Goal: Transaction & Acquisition: Purchase product/service

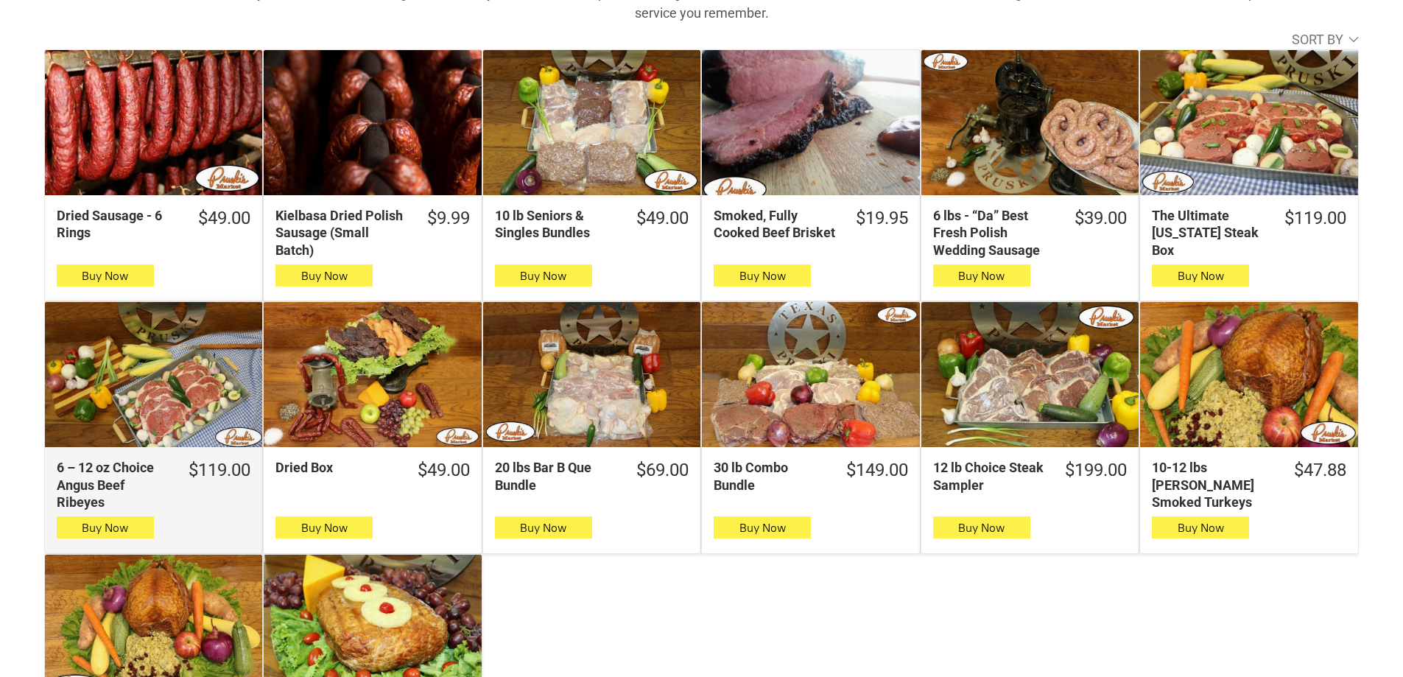
scroll to position [295, 0]
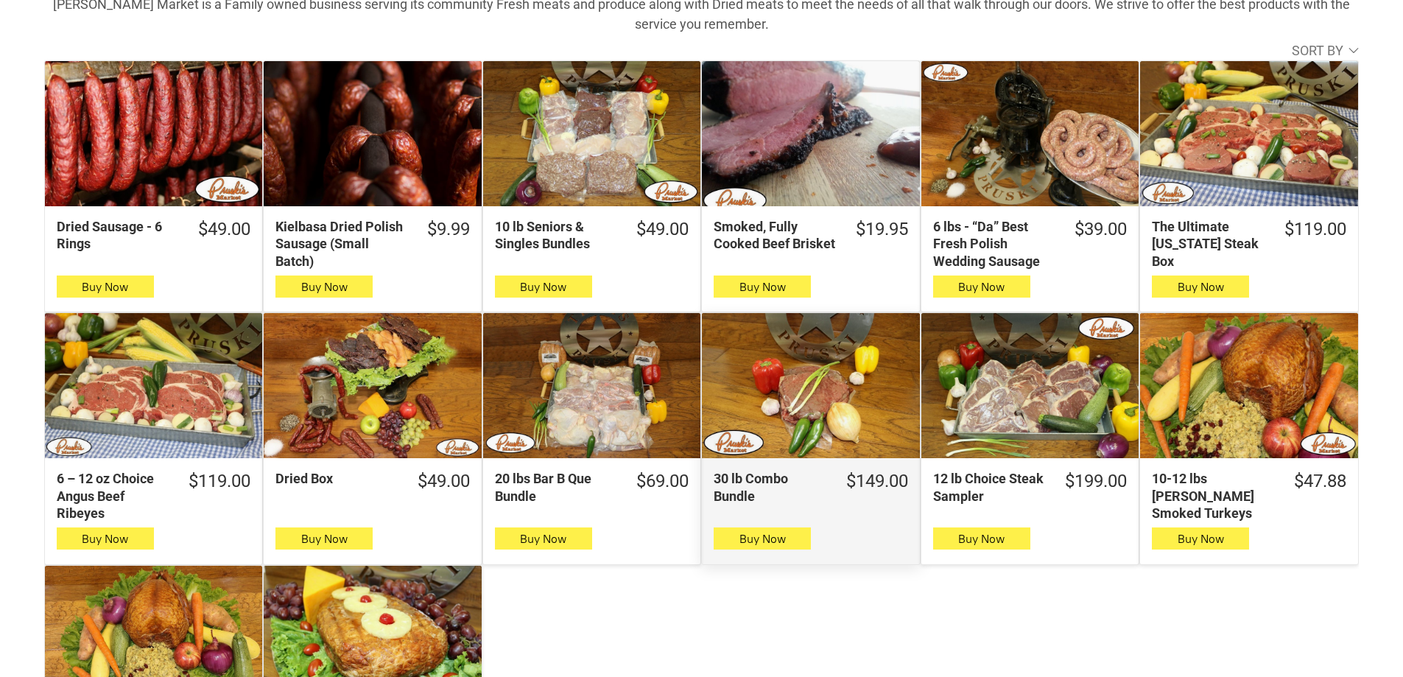
click at [889, 378] on div "30 lb Combo Bundle" at bounding box center [810, 385] width 217 height 145
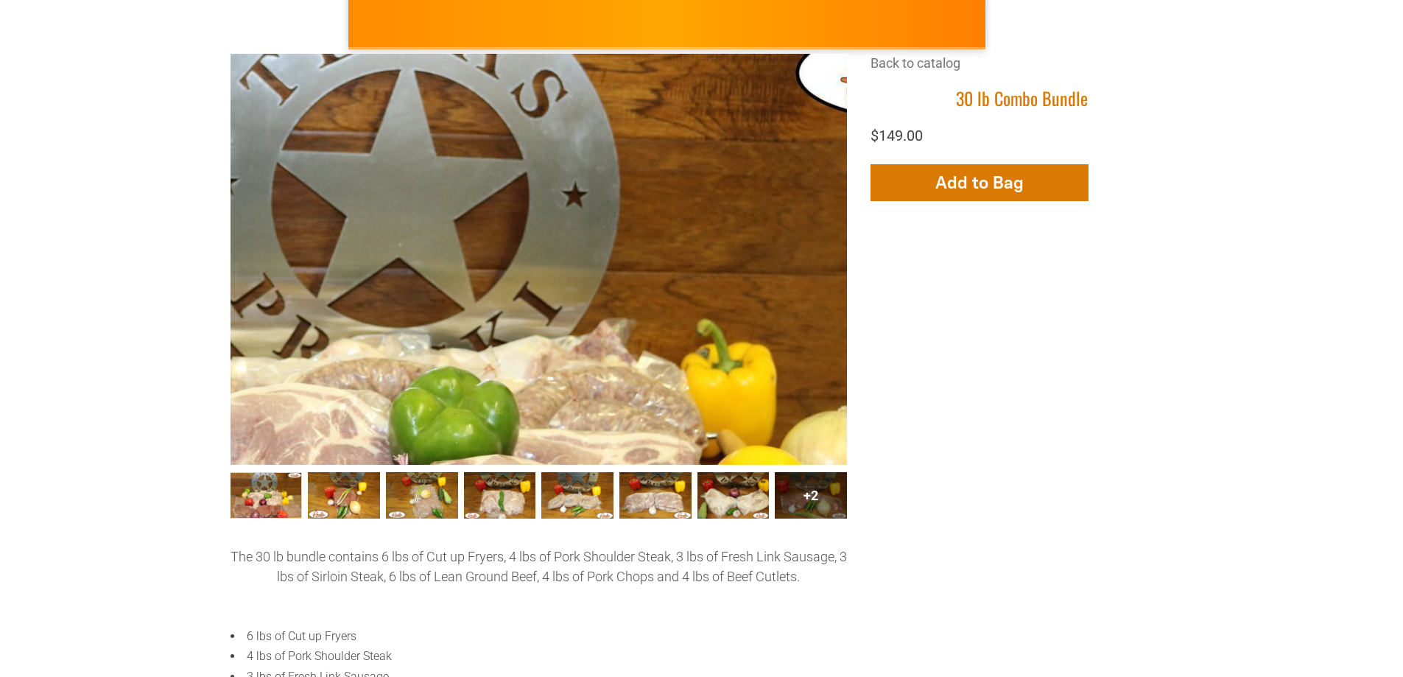
scroll to position [221, 0]
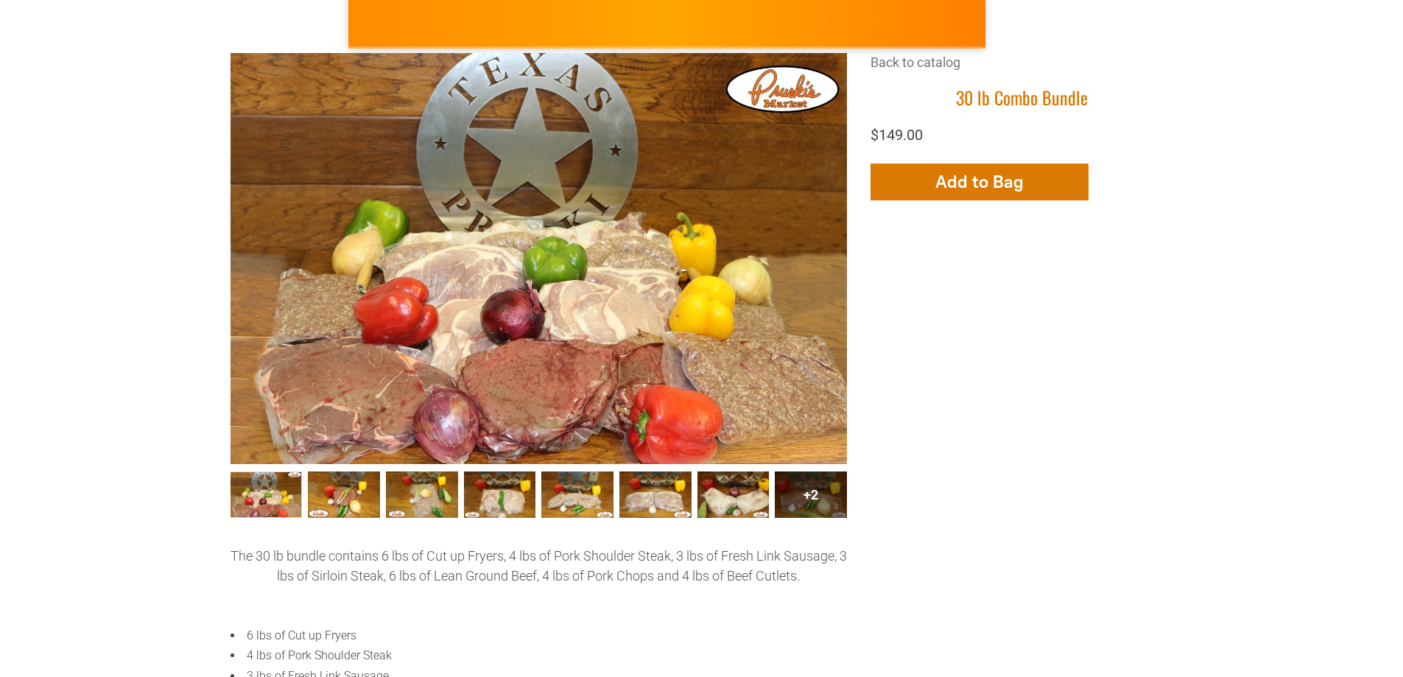
drag, startPoint x: 559, startPoint y: 269, endPoint x: 946, endPoint y: 301, distance: 388.6
click at [946, 301] on div "+9 +8 +7 +6 +5 +4 +3 +2 Back to catalog 30 lb Combo Bundle $149.00 Add More Add…" at bounding box center [701, 438] width 942 height 770
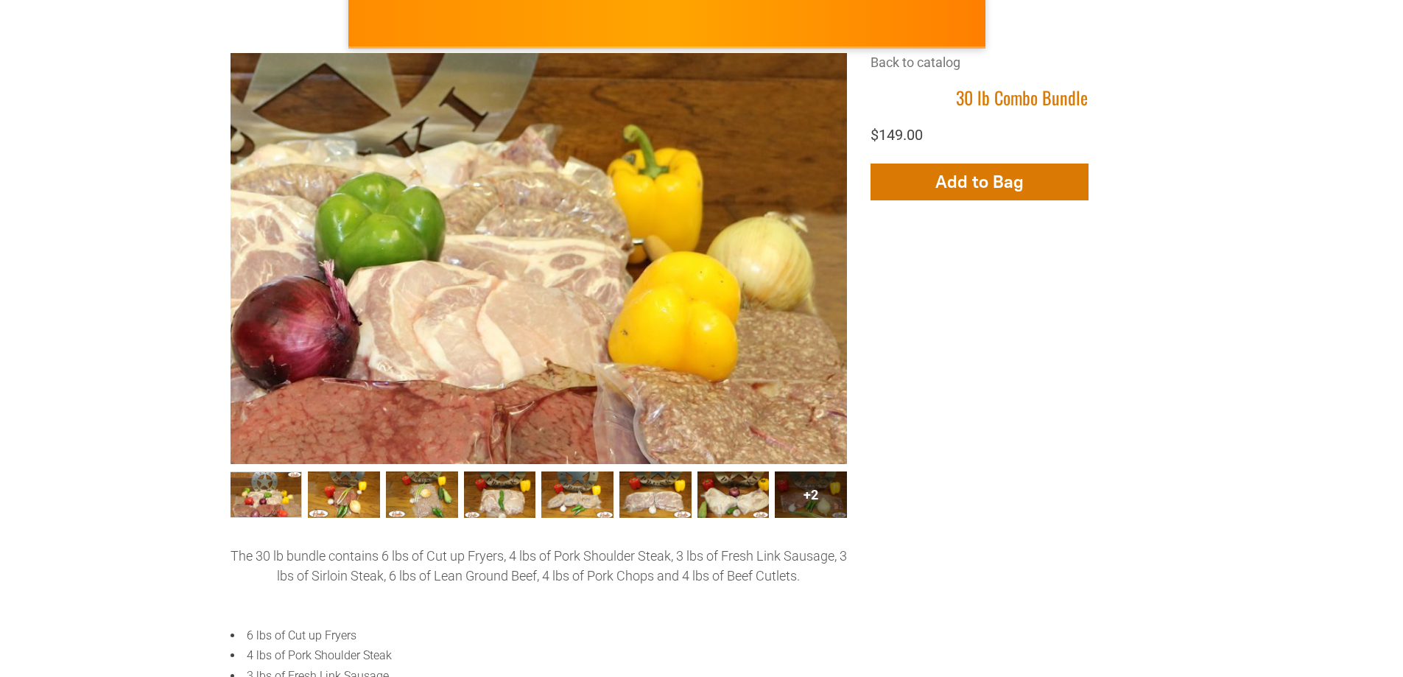
click at [728, 283] on div at bounding box center [347, 217] width 1233 height 822
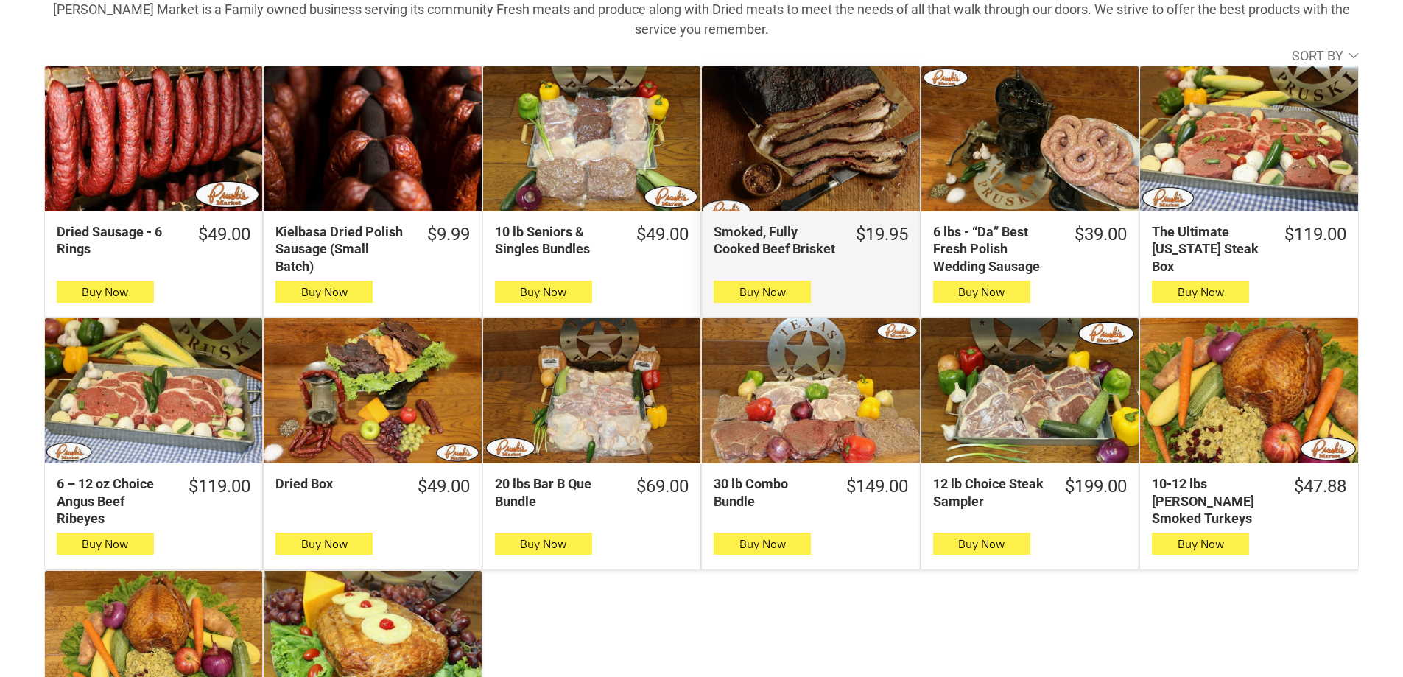
scroll to position [295, 0]
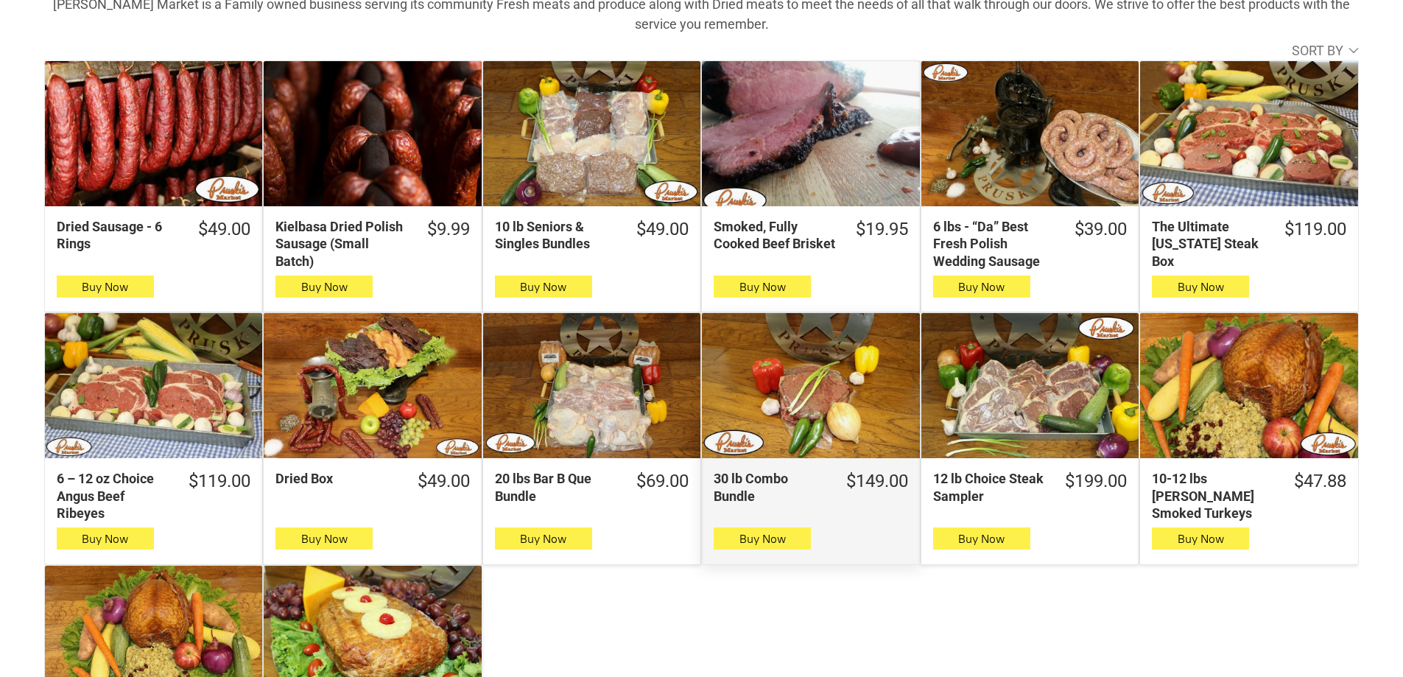
click at [879, 376] on div "30 lb Combo Bundle" at bounding box center [810, 385] width 217 height 145
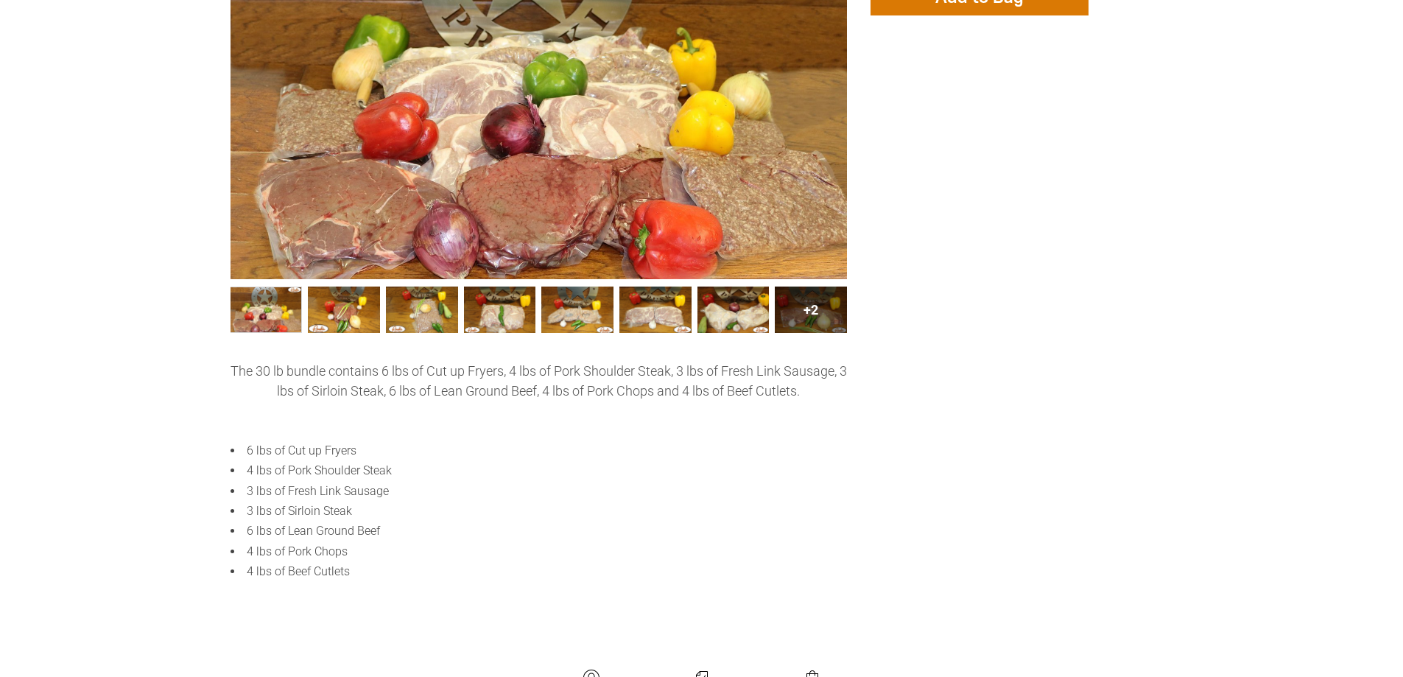
scroll to position [442, 0]
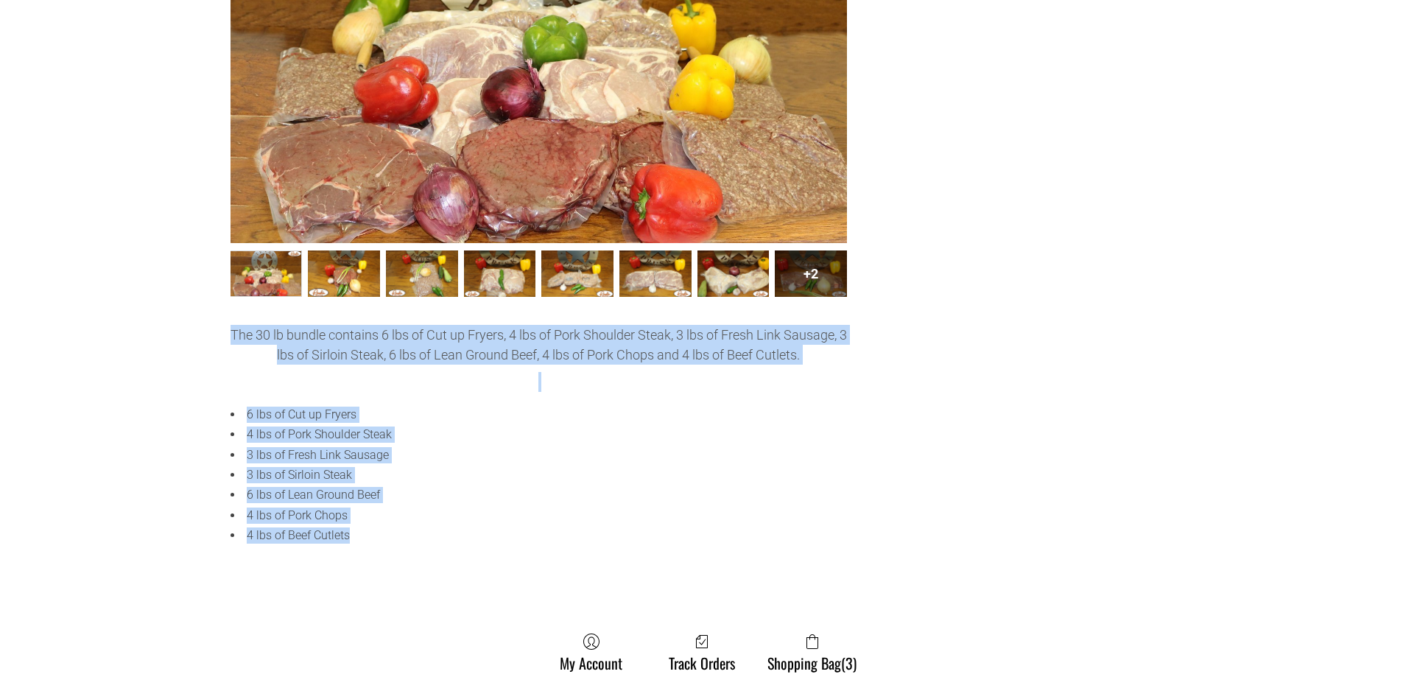
drag, startPoint x: 417, startPoint y: 539, endPoint x: 214, endPoint y: 334, distance: 288.4
click at [214, 334] on div "30 lb Combo Bundle +9 +8 +7 +6 +5 +4 +3 +2 Back to catalog 30 lb Combo Bundle $…" at bounding box center [701, 266] width 1314 height 868
copy div "The 30 lb bundle contains 6 lbs of Cut up Fryers, 4 lbs of Pork Shoulder Steak,…"
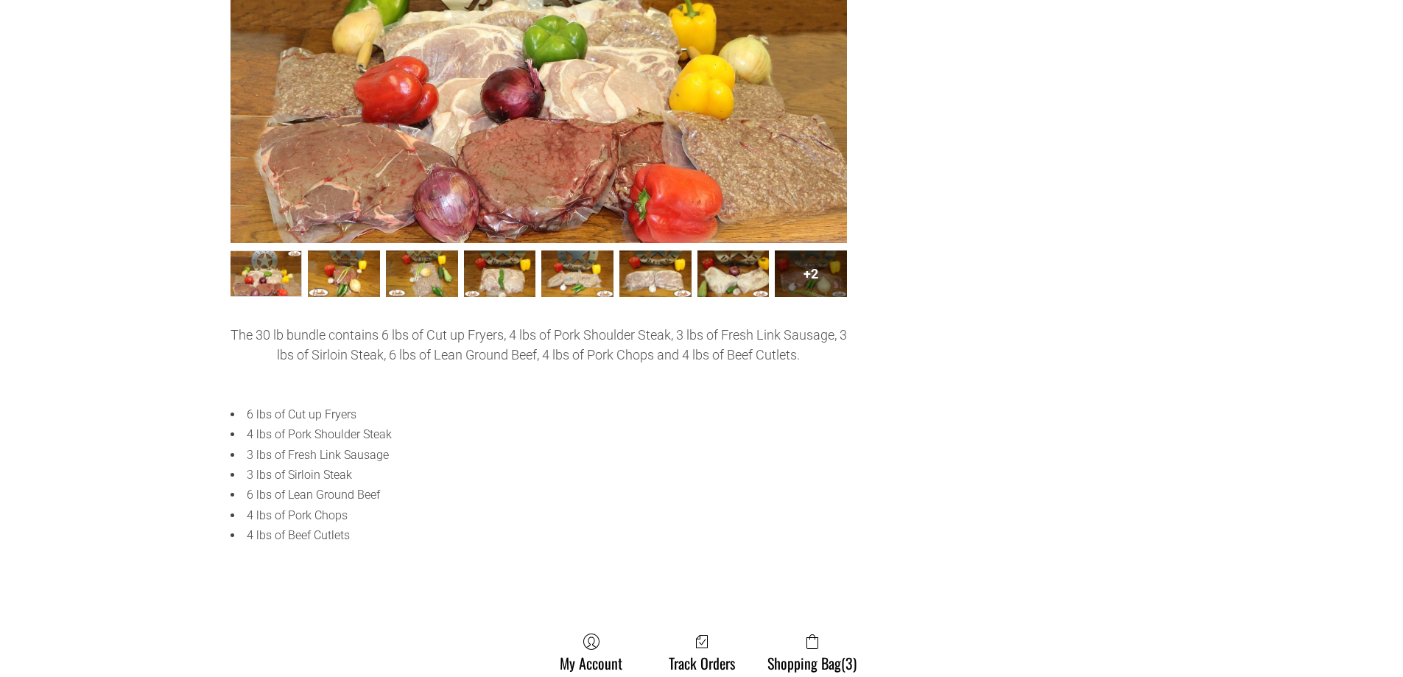
click at [1235, 256] on div "30 lb Combo Bundle +9 +8 +7 +6 +5 +4 +3 +2 Back to catalog 30 lb Combo Bundle $…" at bounding box center [701, 266] width 1314 height 868
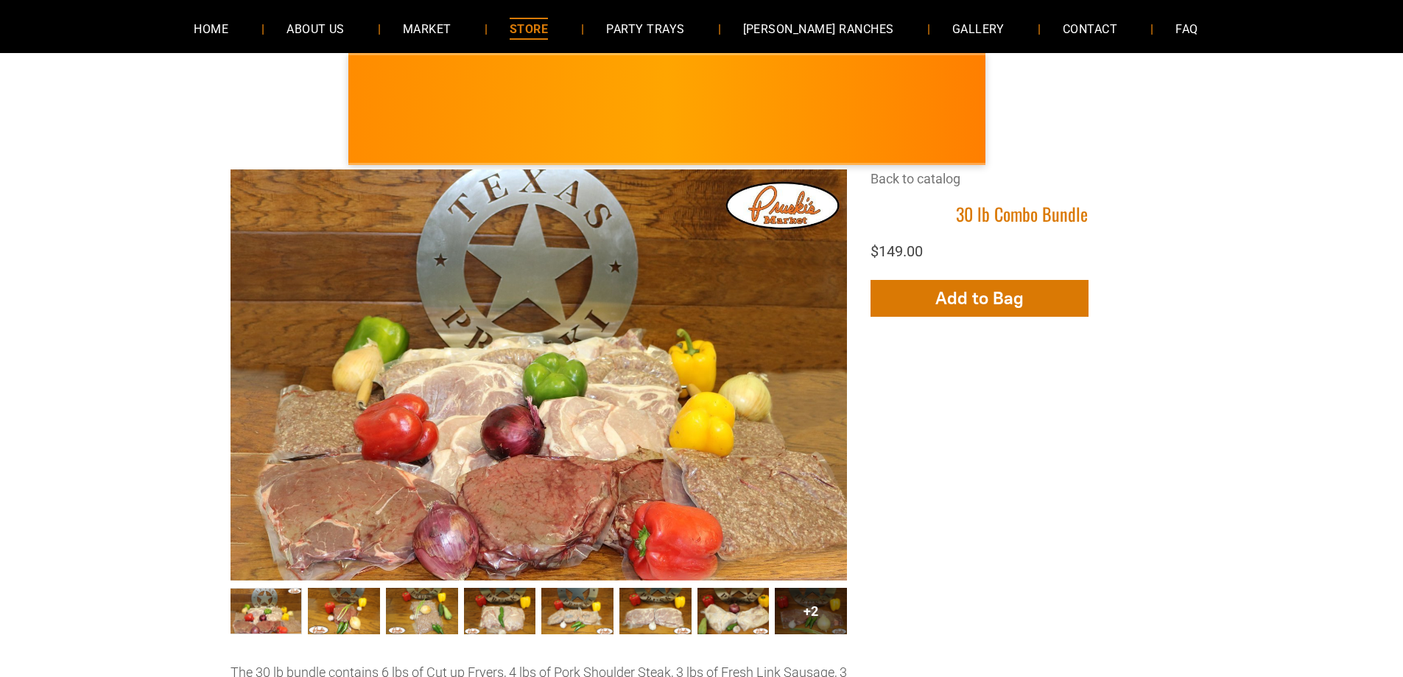
scroll to position [74, 0]
